Goal: Task Accomplishment & Management: Use online tool/utility

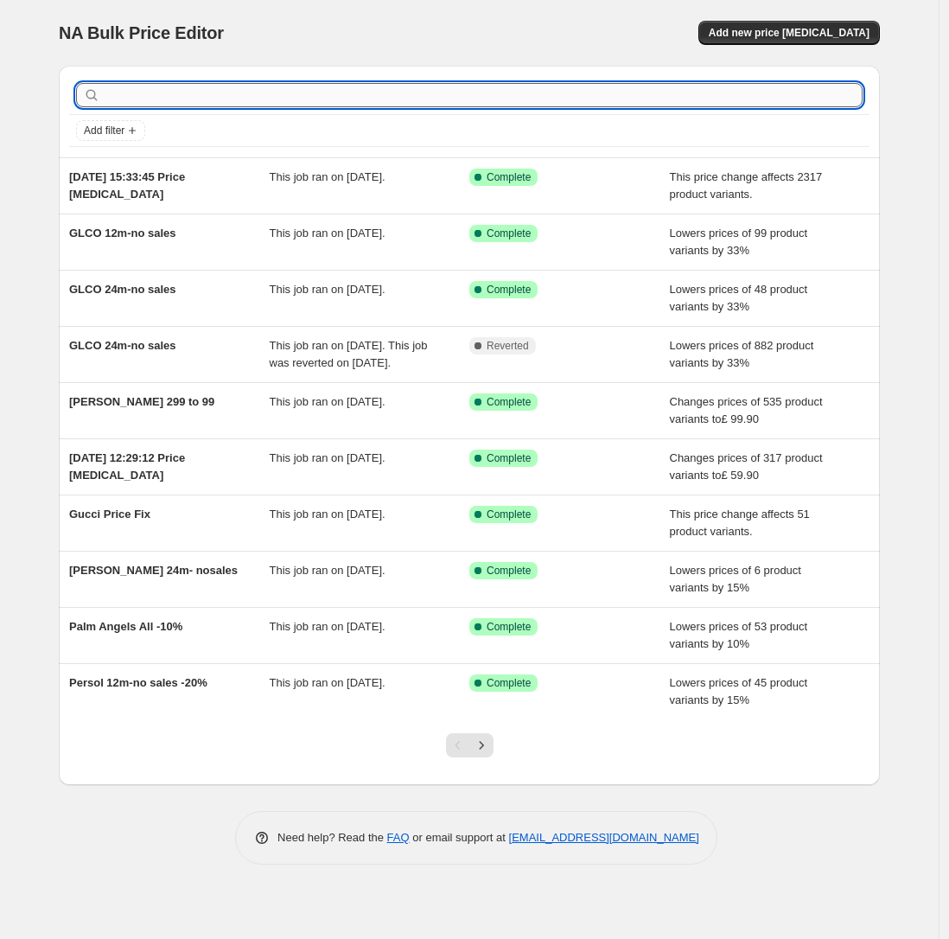
click at [122, 104] on input "text" at bounding box center [483, 95] width 759 height 24
type input "carolina"
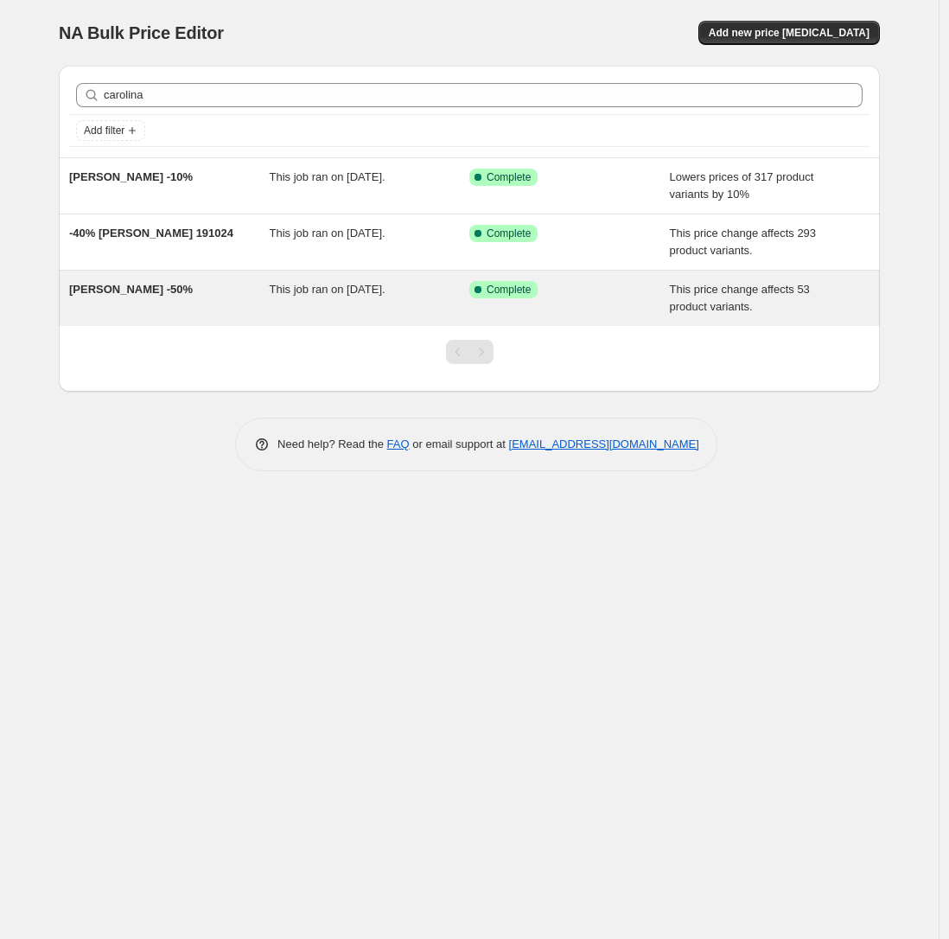
click at [328, 282] on div "This job ran on [DATE]." at bounding box center [370, 298] width 201 height 35
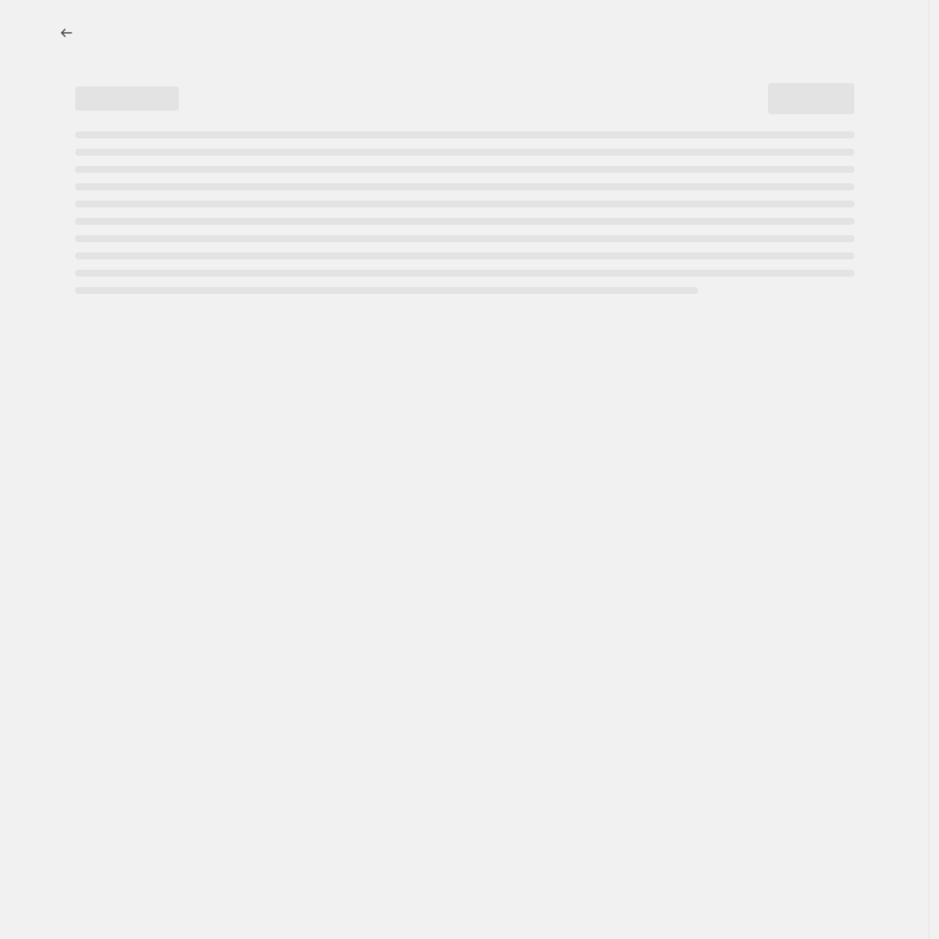
select select "pcap"
select select "no_change"
select select "vendor"
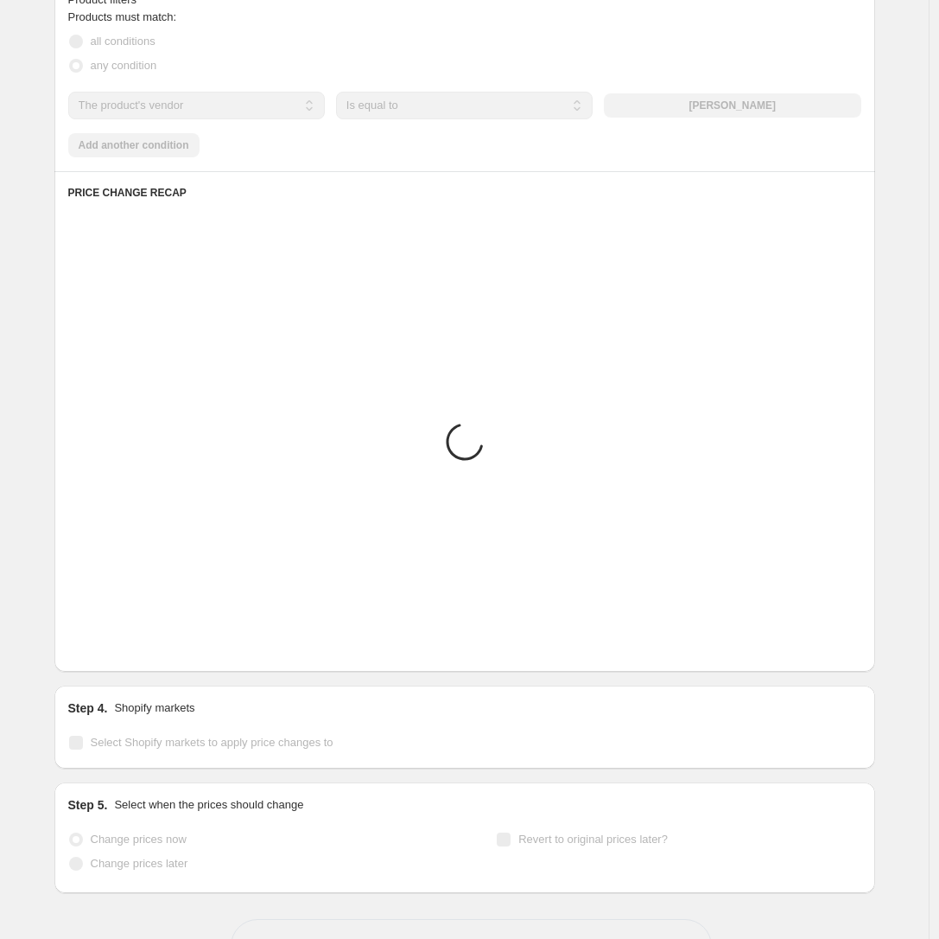
scroll to position [1229, 0]
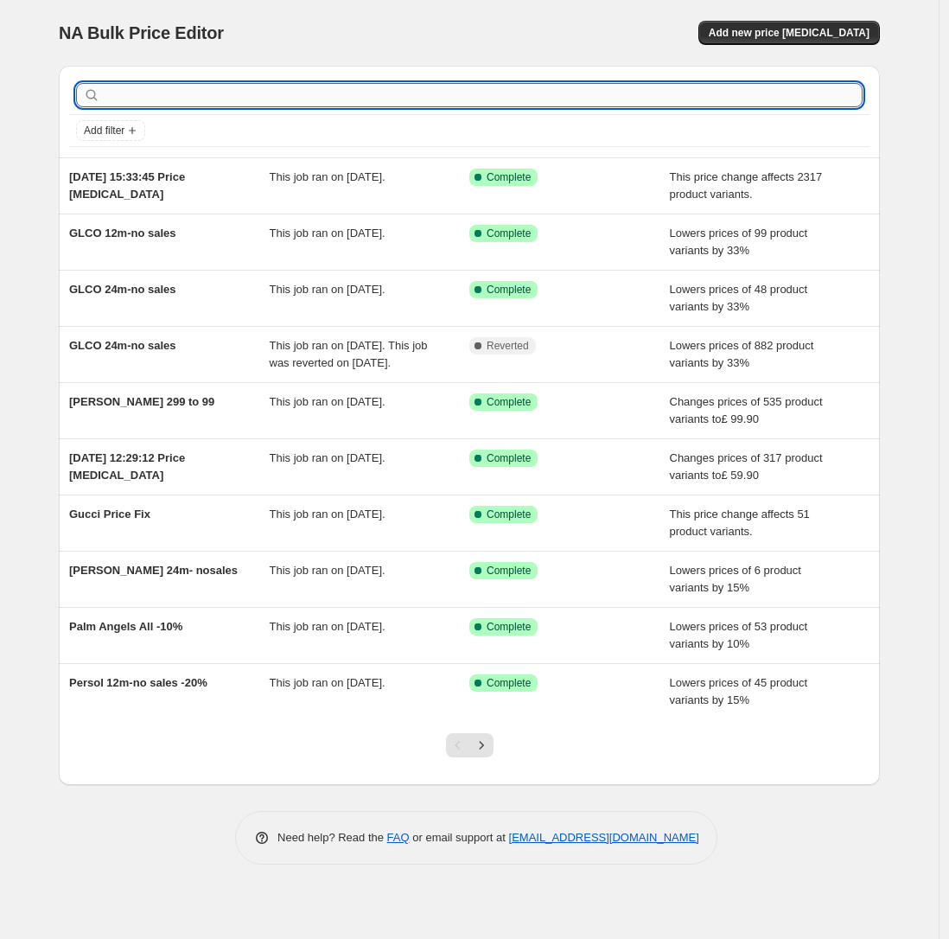
click at [162, 99] on input "text" at bounding box center [483, 95] width 759 height 24
type input "carolina"
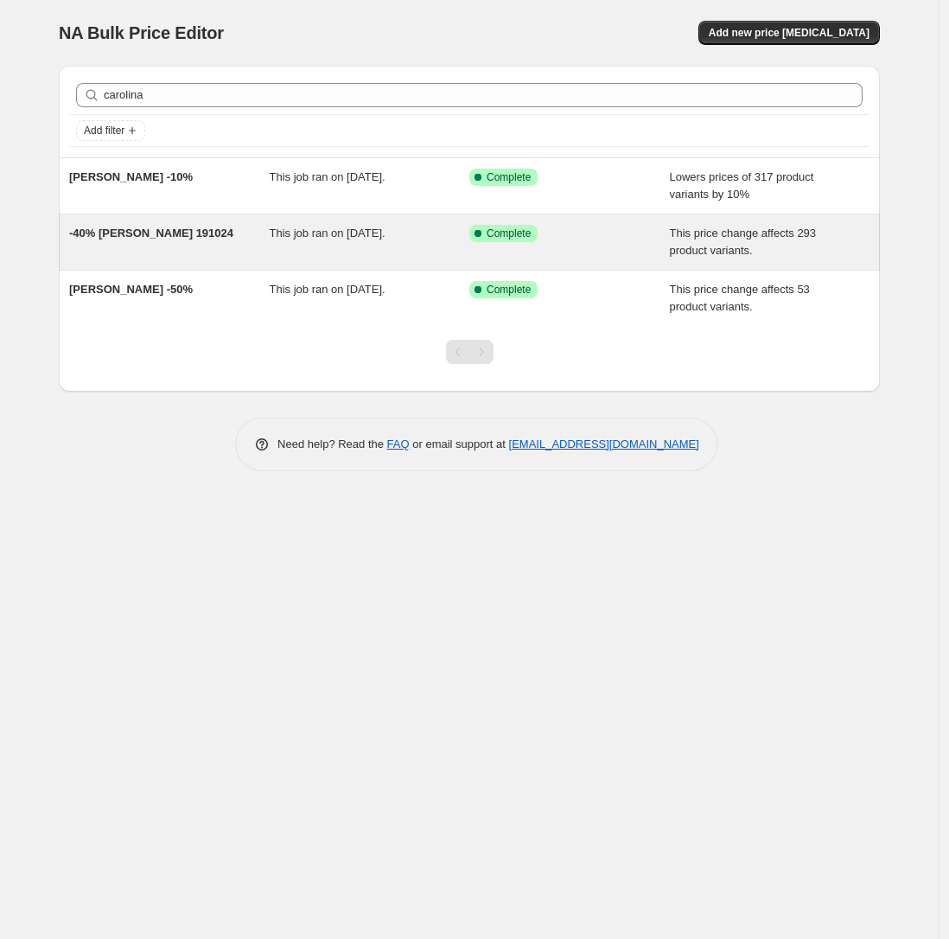
click at [148, 229] on span "-40% [PERSON_NAME] 191024" at bounding box center [151, 232] width 164 height 13
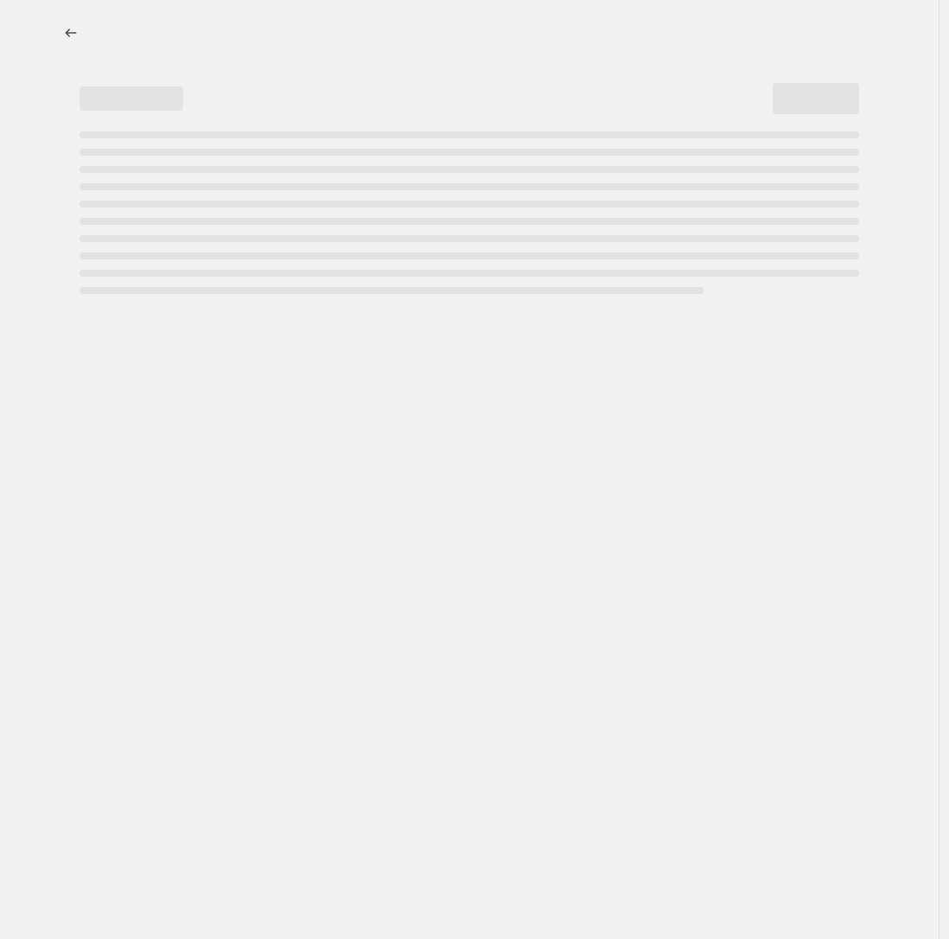
select select "pcap"
select select "no_change"
select select "vendor"
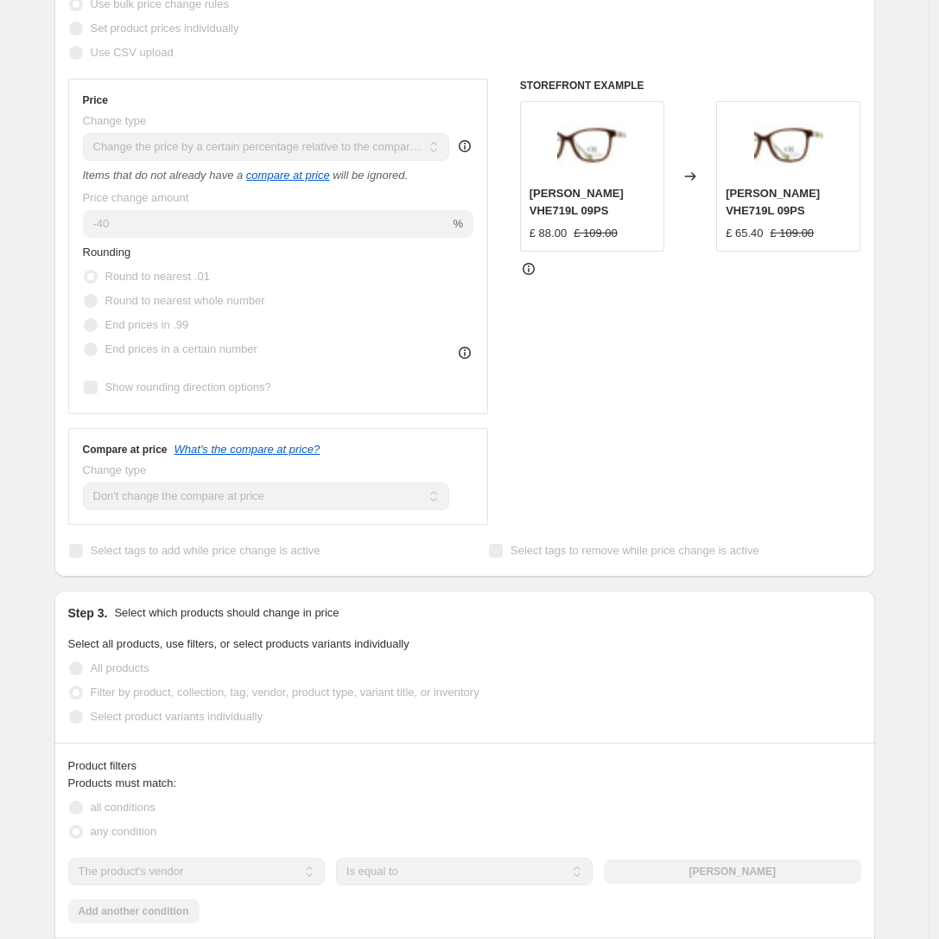
scroll to position [350, 0]
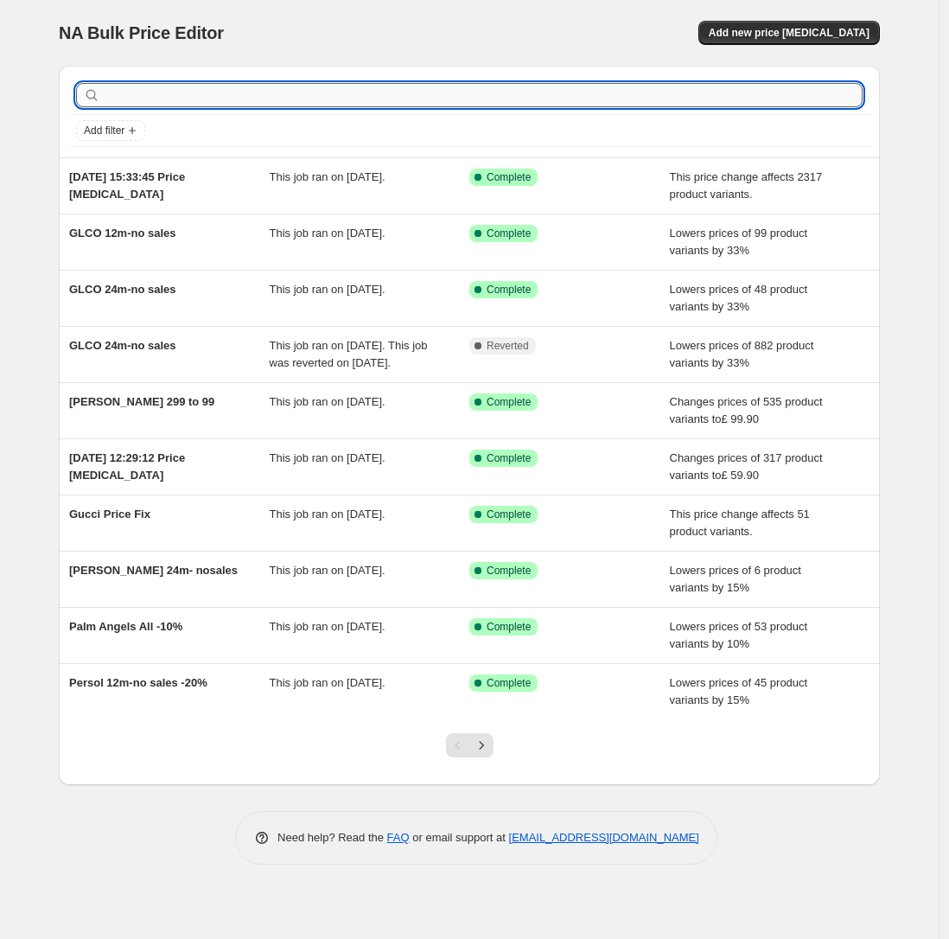
click at [196, 92] on input "text" at bounding box center [483, 95] width 759 height 24
type input "carolina"
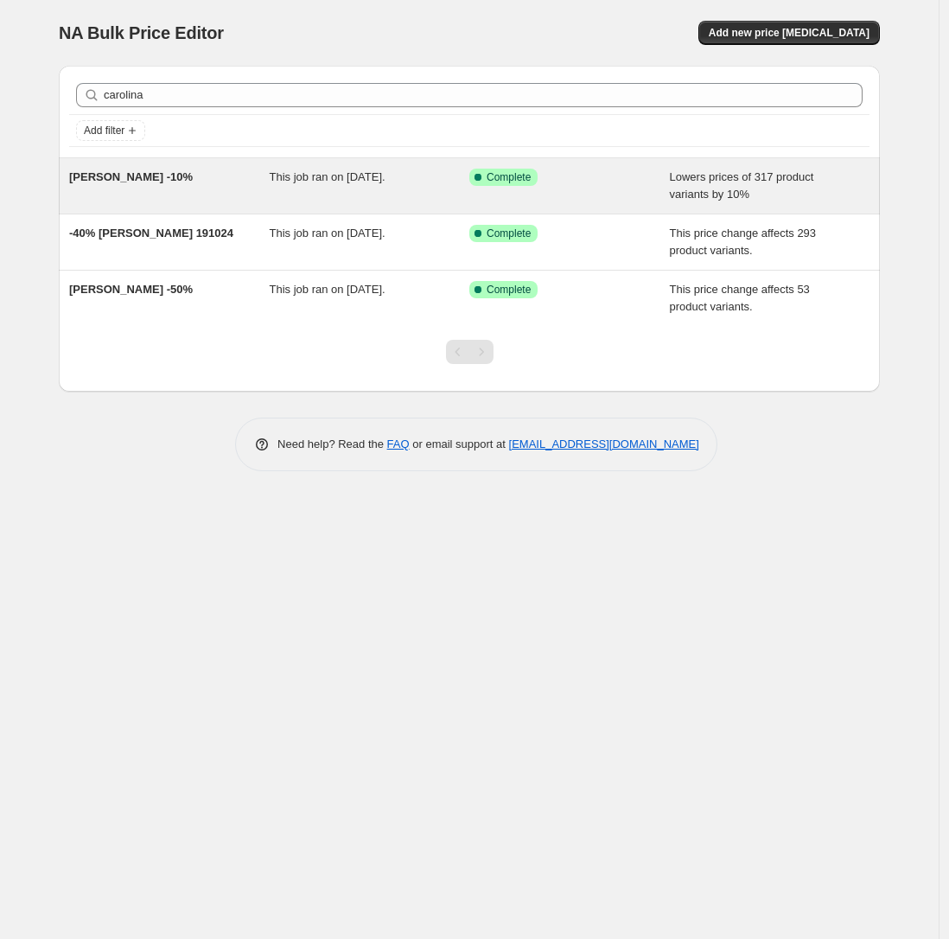
click at [143, 171] on span "[PERSON_NAME] -10%" at bounding box center [131, 176] width 124 height 13
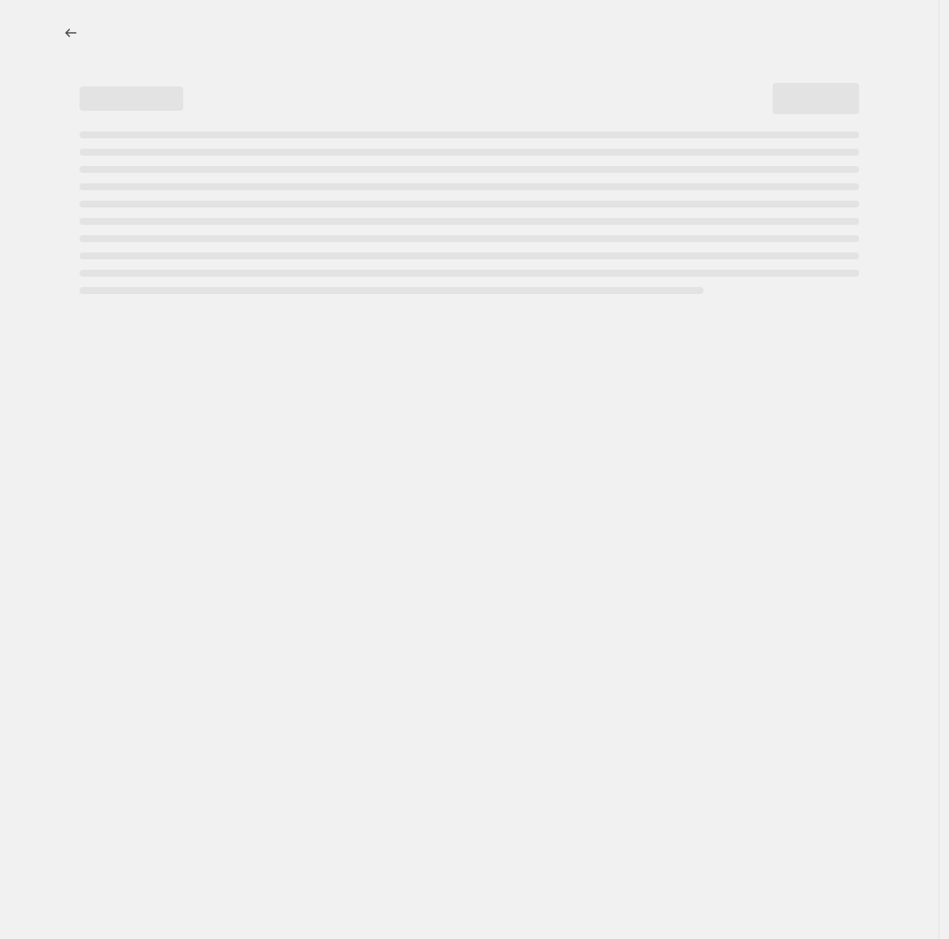
select select "percentage"
select select "no_change"
select select "vendor"
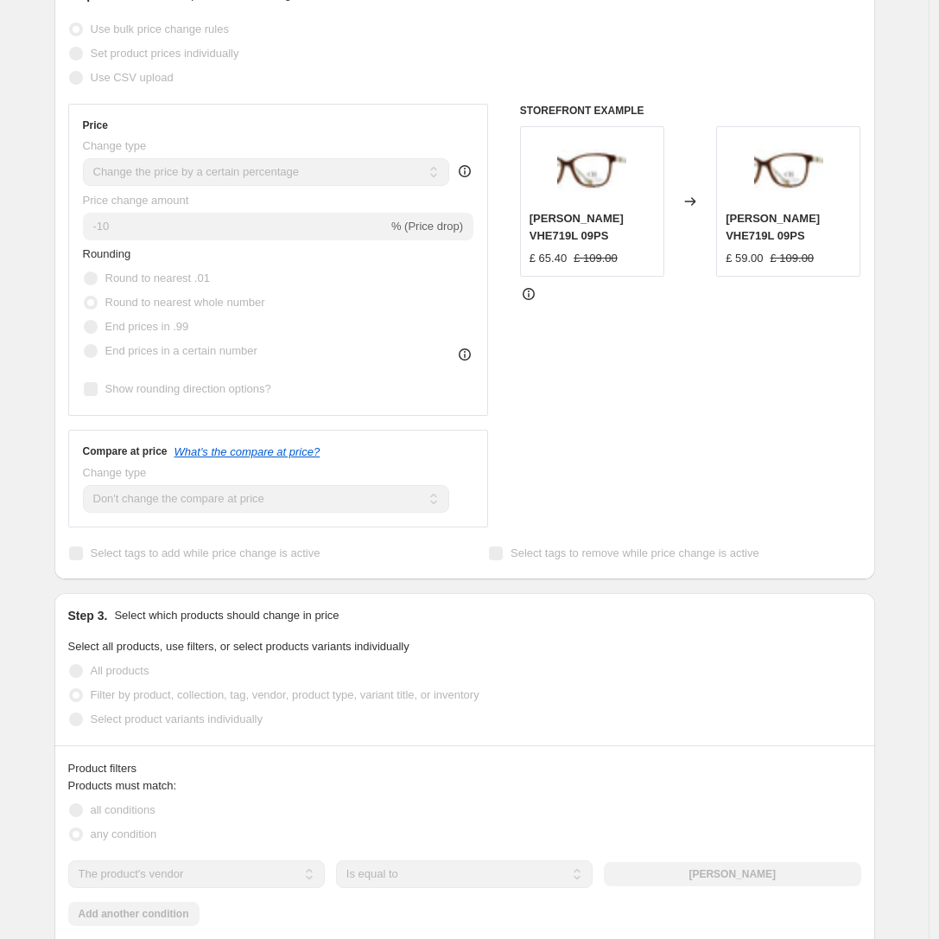
scroll to position [16, 0]
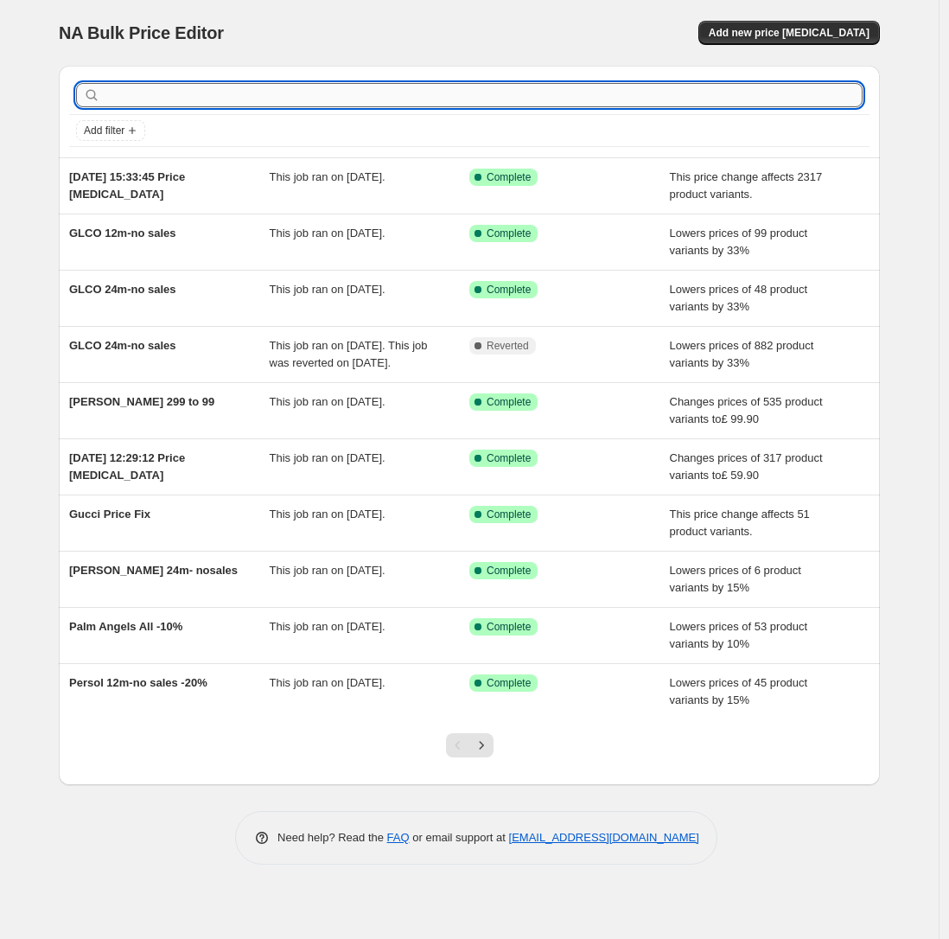
click at [146, 93] on input "text" at bounding box center [483, 95] width 759 height 24
type input "au"
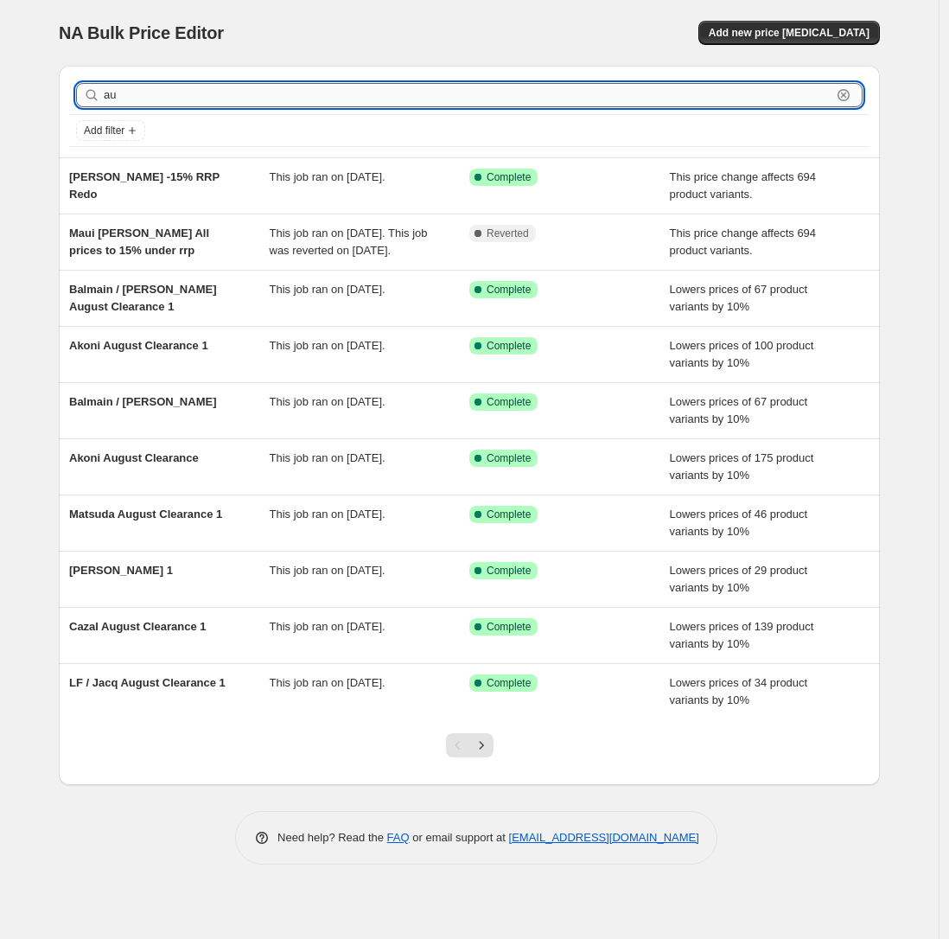
click at [127, 91] on input "au" at bounding box center [468, 95] width 728 height 24
type input "[GEOGRAPHIC_DATA]"
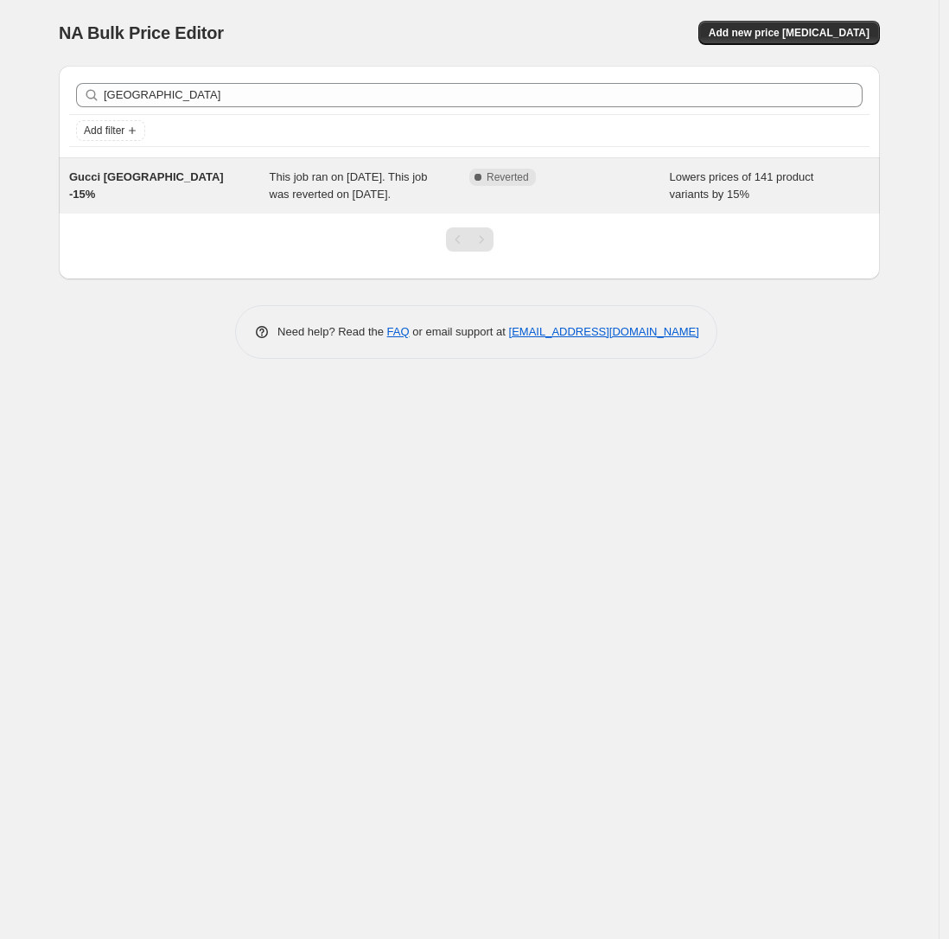
click at [125, 173] on span "Gucci [GEOGRAPHIC_DATA] -15%" at bounding box center [146, 185] width 155 height 30
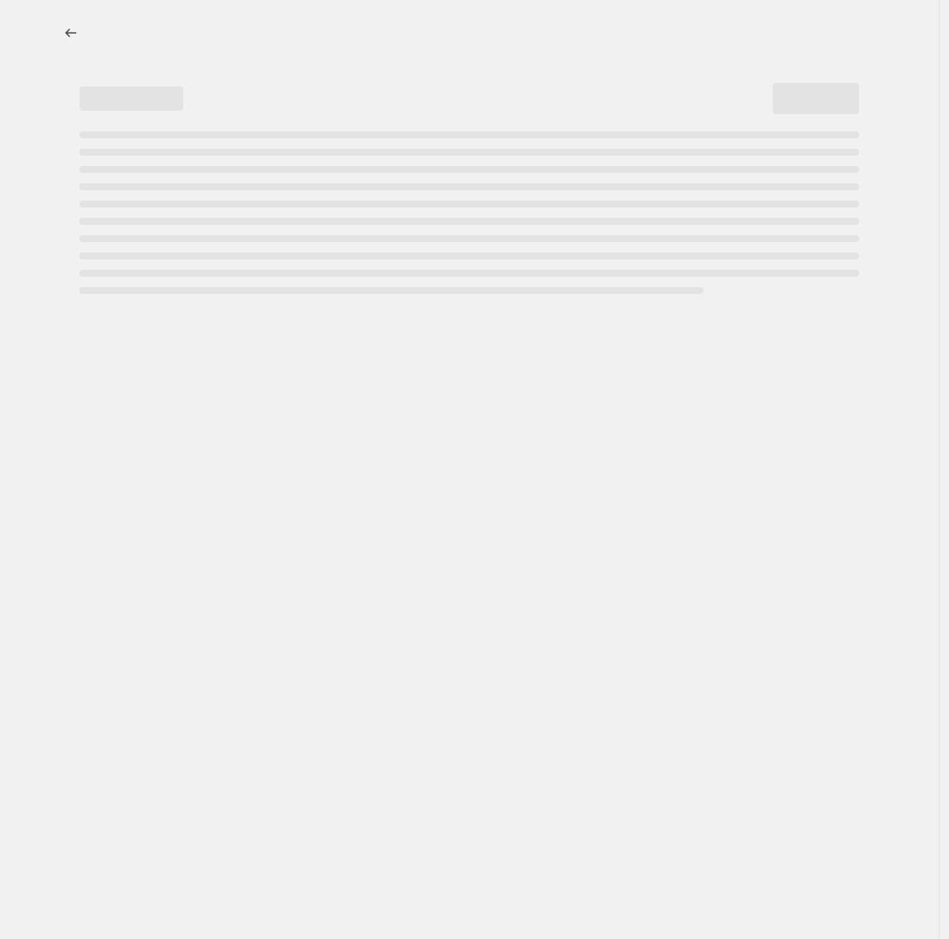
select select "percentage"
select select "no_change"
select select "collection"
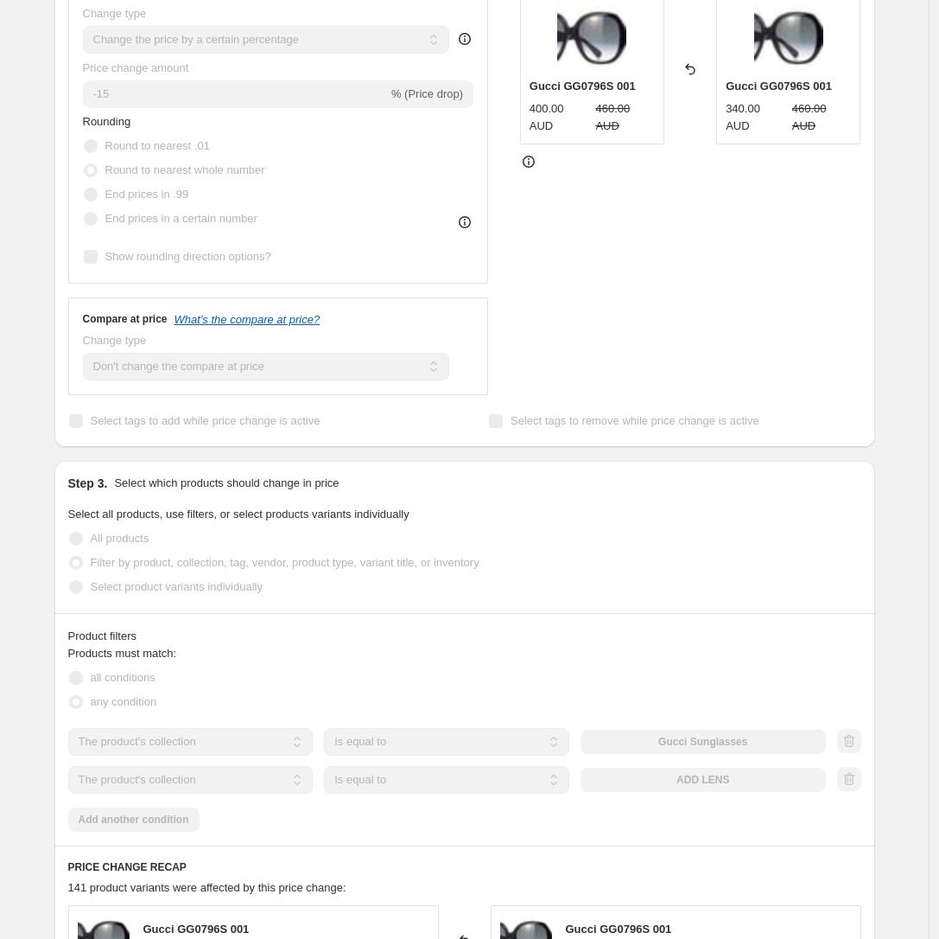
scroll to position [425, 0]
